Goal: Information Seeking & Learning: Learn about a topic

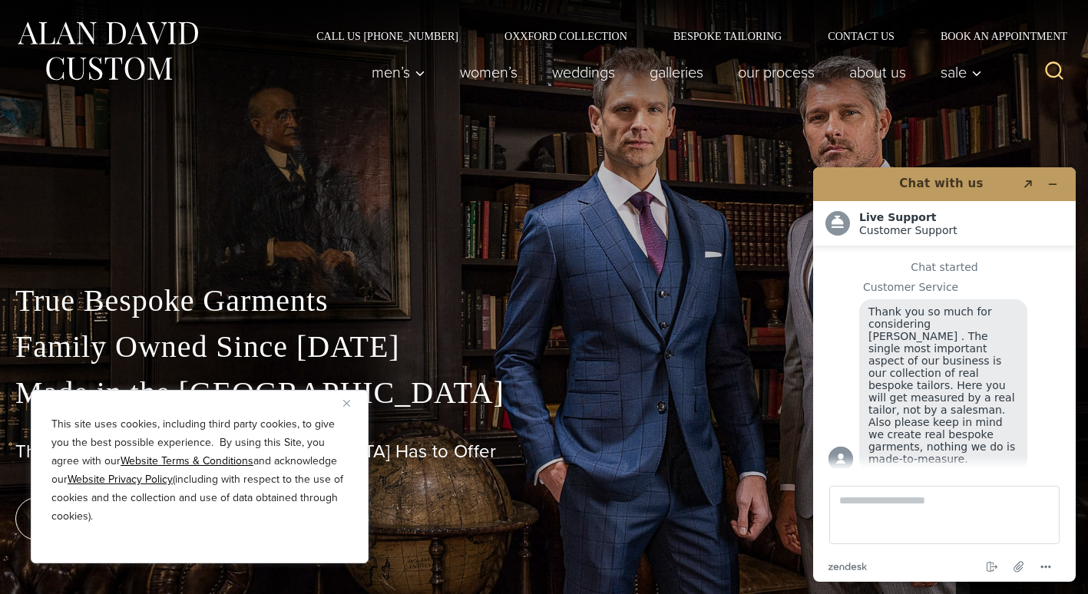
click at [684, 194] on div "True Bespoke Garments Family Owned Since [DATE] Made in [GEOGRAPHIC_DATA] The B…" at bounding box center [544, 297] width 1088 height 594
click at [1057, 127] on div "True Bespoke Garments Family Owned Since 1913 Made in the United States The Bes…" at bounding box center [544, 297] width 1088 height 594
click at [1054, 184] on icon "Minimize widget" at bounding box center [1053, 184] width 7 height 0
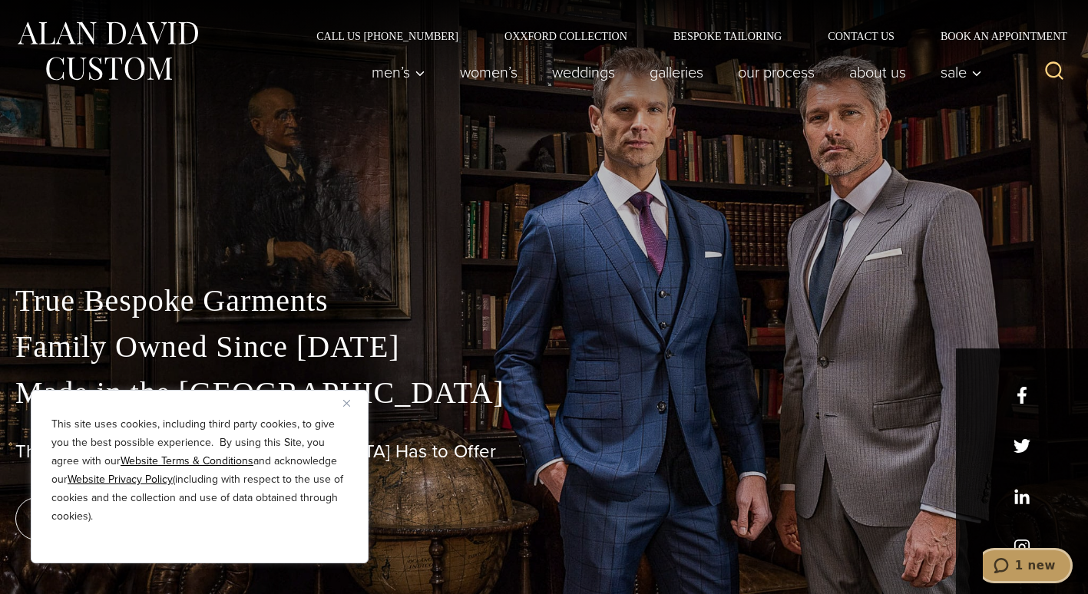
click at [1034, 569] on span "1 new" at bounding box center [1035, 566] width 41 height 14
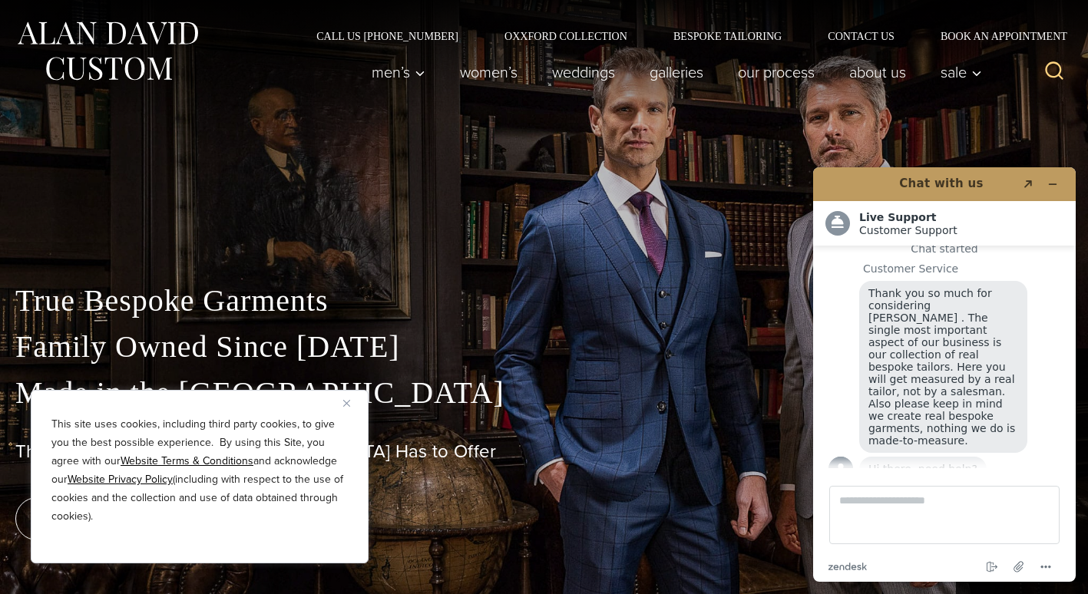
click at [639, 206] on div "True Bespoke Garments Family Owned Since 1913 Made in the United States The Bes…" at bounding box center [544, 397] width 1088 height 393
click at [771, 189] on div "True Bespoke Garments Family Owned Since [DATE] Made in [GEOGRAPHIC_DATA] The B…" at bounding box center [544, 297] width 1088 height 594
click at [1054, 180] on icon "Minimize widget" at bounding box center [1053, 184] width 11 height 11
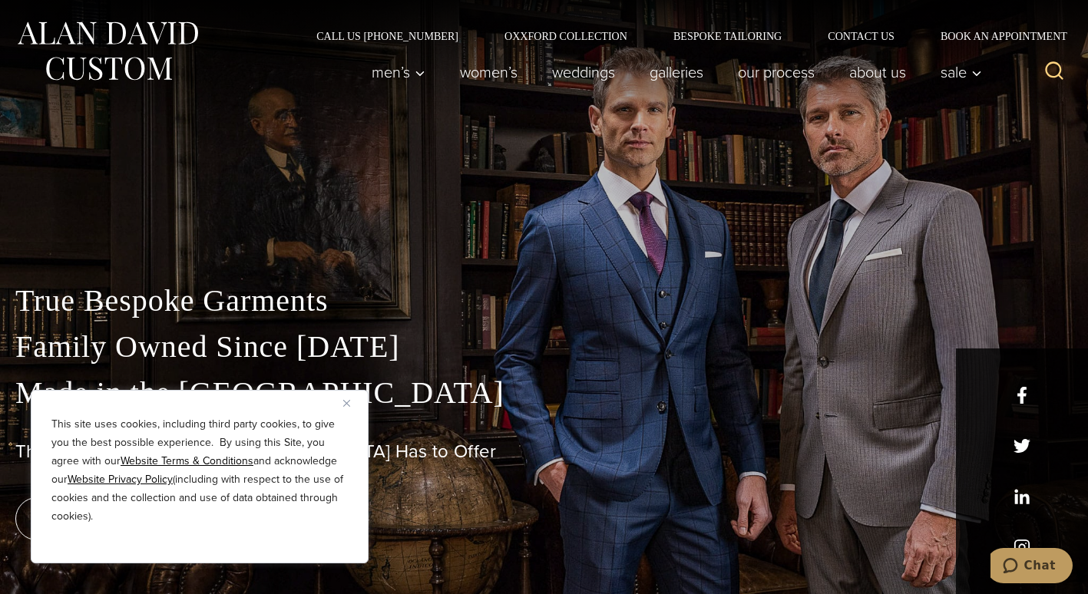
click at [352, 399] on button "Close" at bounding box center [352, 403] width 18 height 18
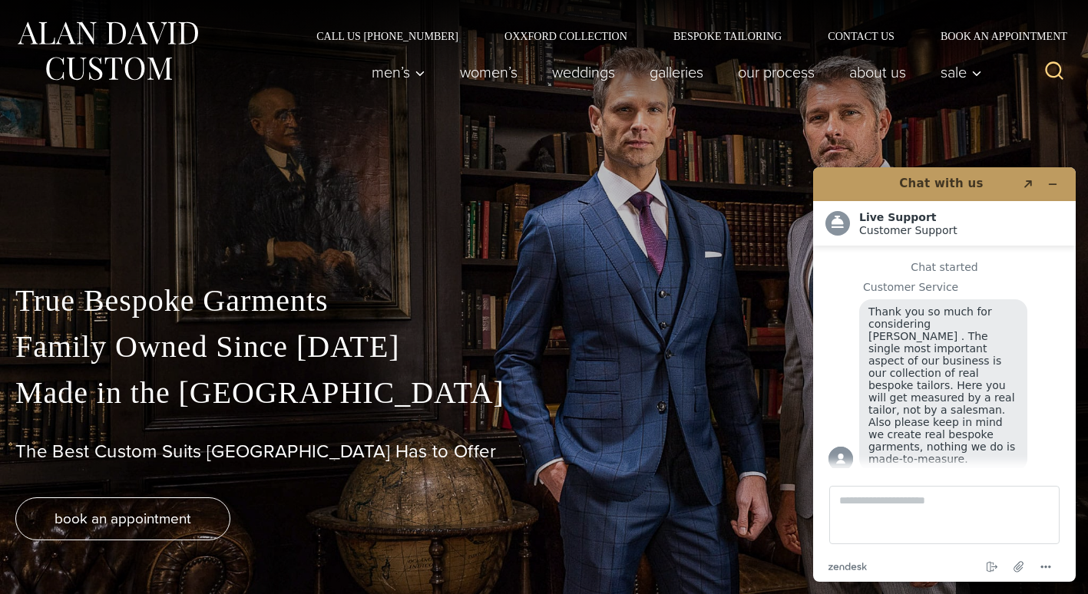
click at [1021, 129] on div "True Bespoke Garments Family Owned Since 1913 Made in the United States The Bes…" at bounding box center [544, 297] width 1088 height 594
click at [595, 162] on div "True Bespoke Garments Family Owned Since 1913 Made in the United States The Bes…" at bounding box center [544, 297] width 1088 height 594
click at [1057, 177] on button "Minimize widget" at bounding box center [1053, 185] width 25 height 22
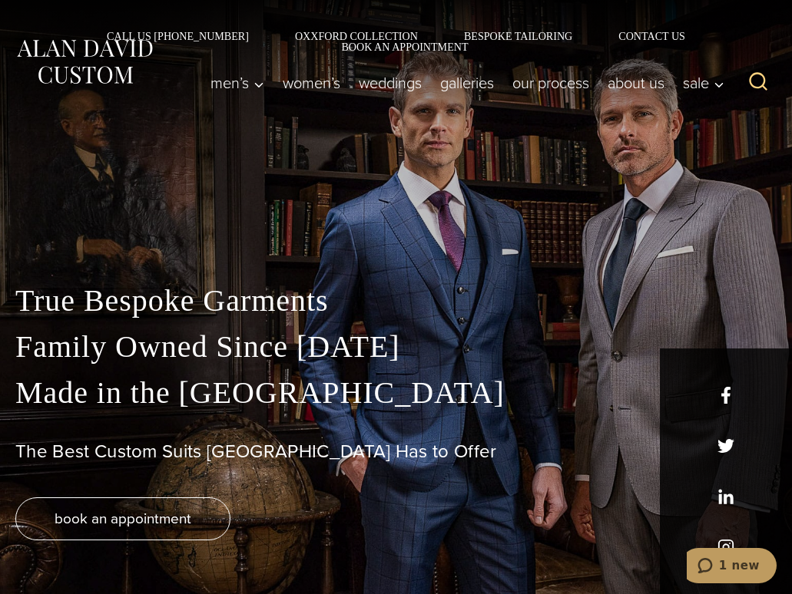
click at [521, 200] on div "True Bespoke Garments Family Owned Since 1913 Made in the United States The Bes…" at bounding box center [396, 297] width 792 height 594
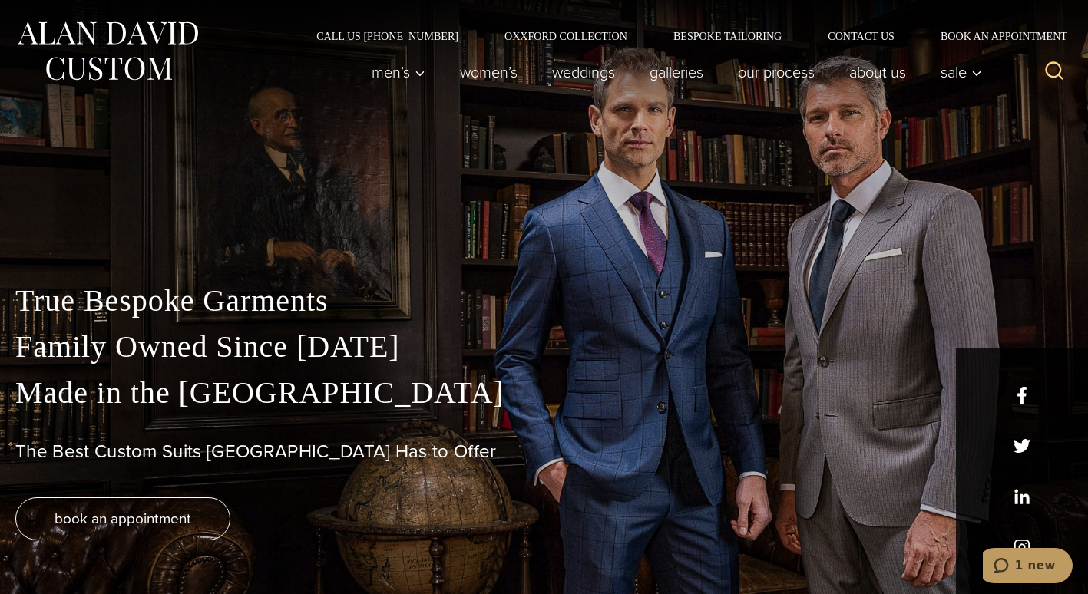
click at [864, 34] on link "Contact Us" at bounding box center [861, 36] width 113 height 11
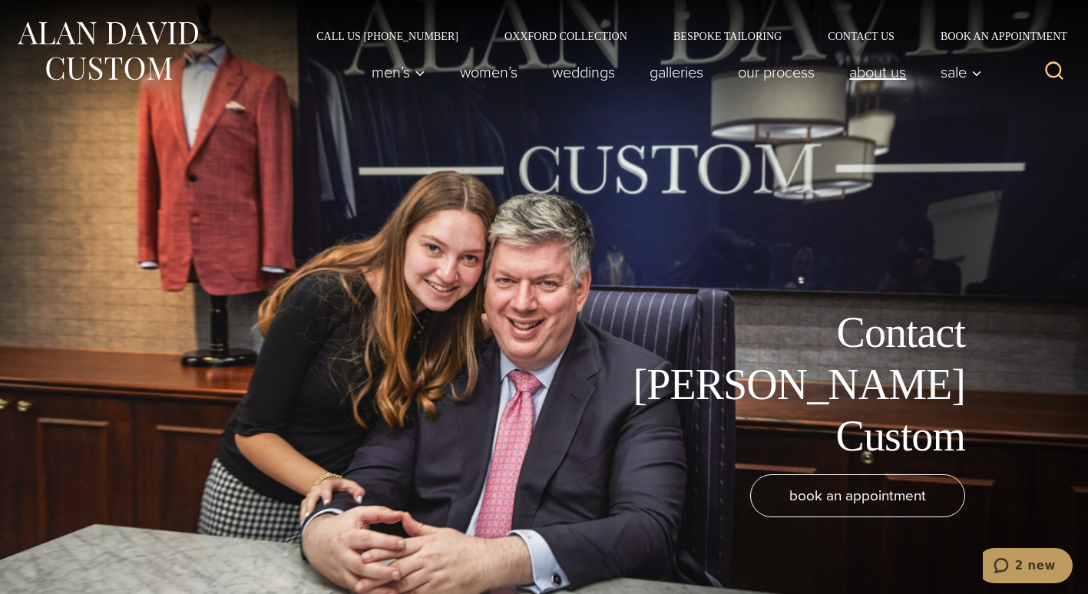
click at [885, 76] on link "About Us" at bounding box center [878, 72] width 91 height 31
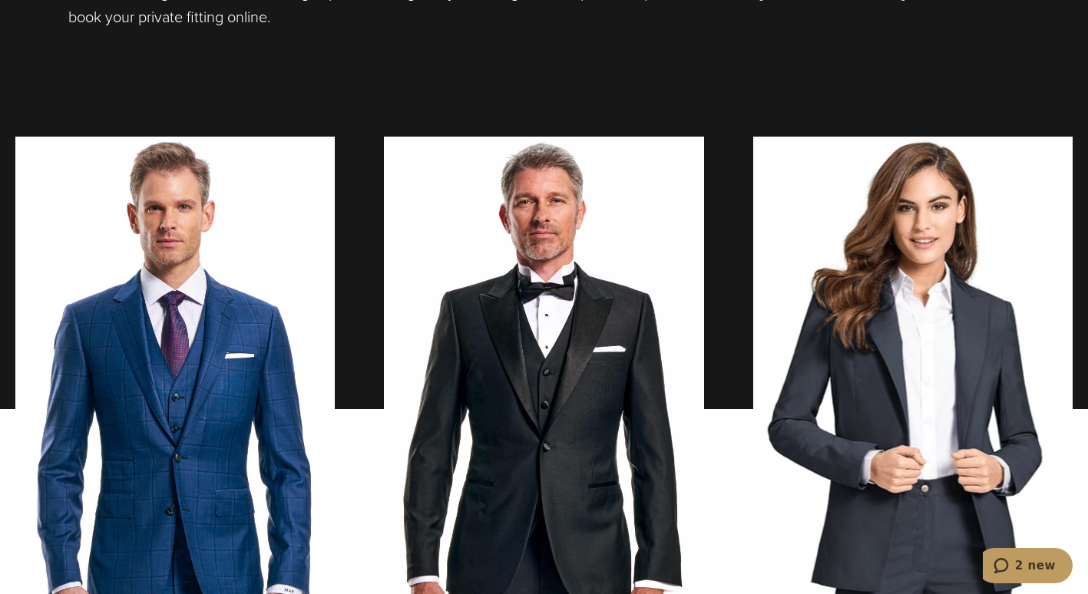
scroll to position [1346, 0]
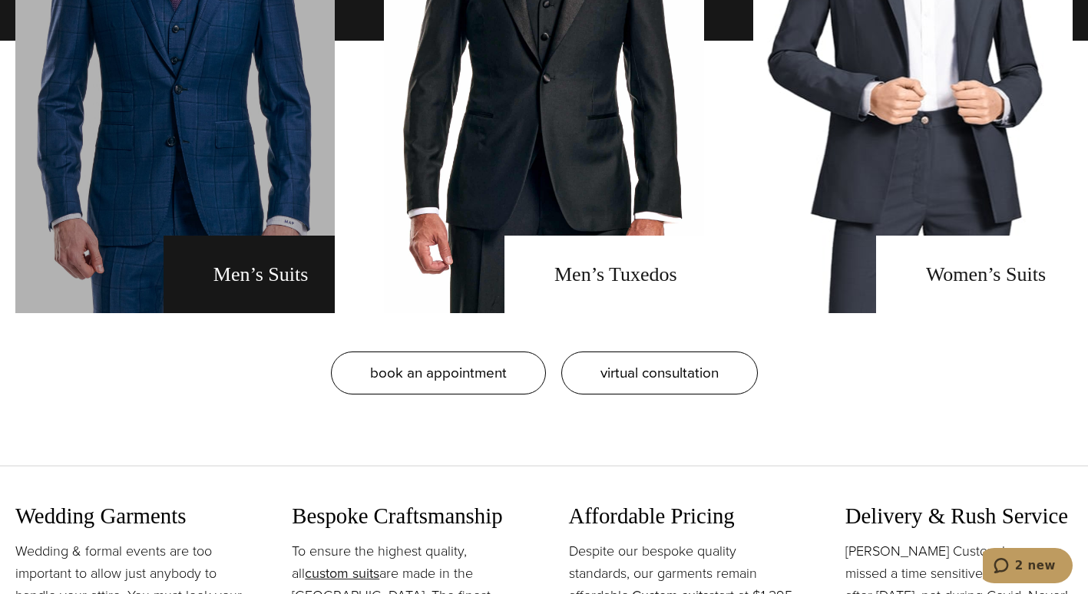
click at [156, 97] on link "men's suits" at bounding box center [174, 40] width 319 height 545
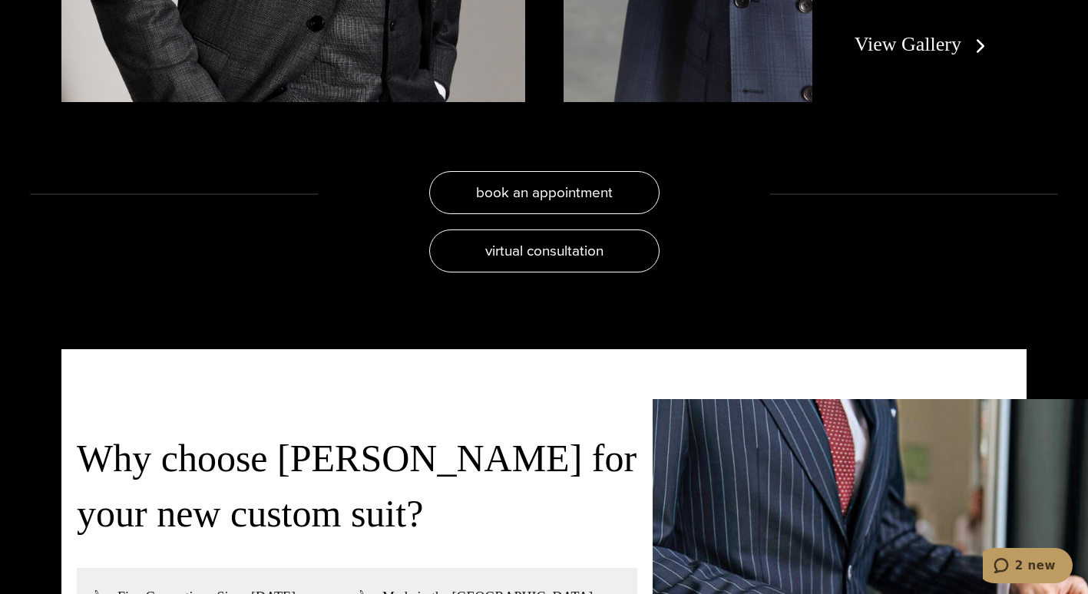
scroll to position [2591, 0]
